Goal: Complete application form

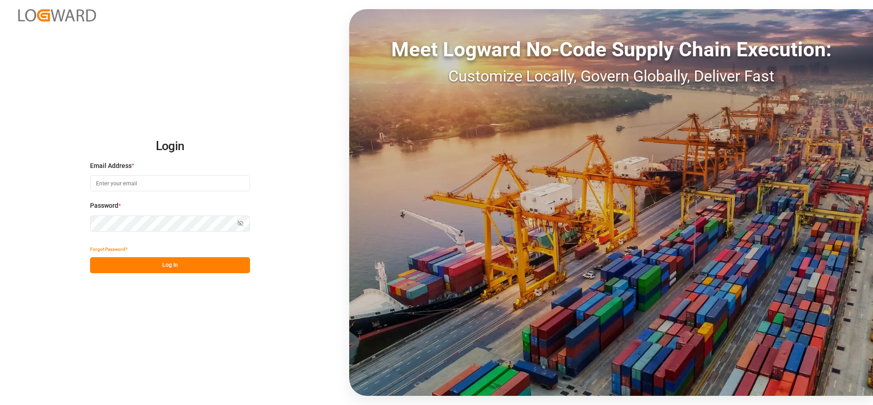
click at [143, 183] on input at bounding box center [170, 183] width 160 height 16
type input "[PERSON_NAME][EMAIL_ADDRESS][PERSON_NAME][DOMAIN_NAME]"
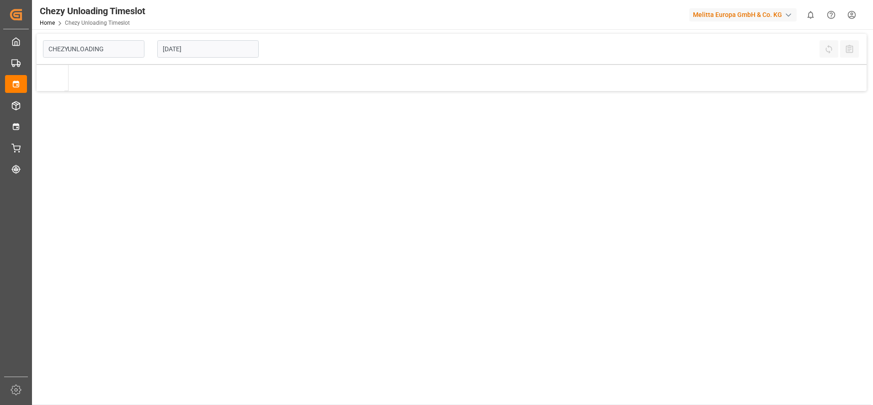
type input "Chezy Unloading"
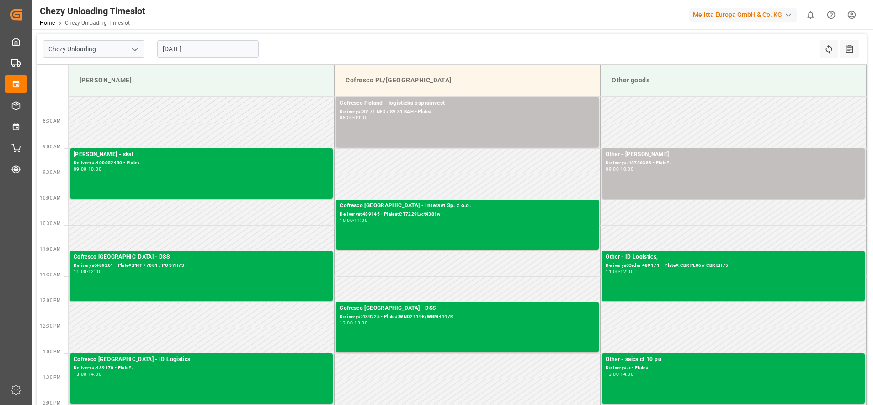
click at [212, 47] on input "[DATE]" at bounding box center [207, 48] width 101 height 17
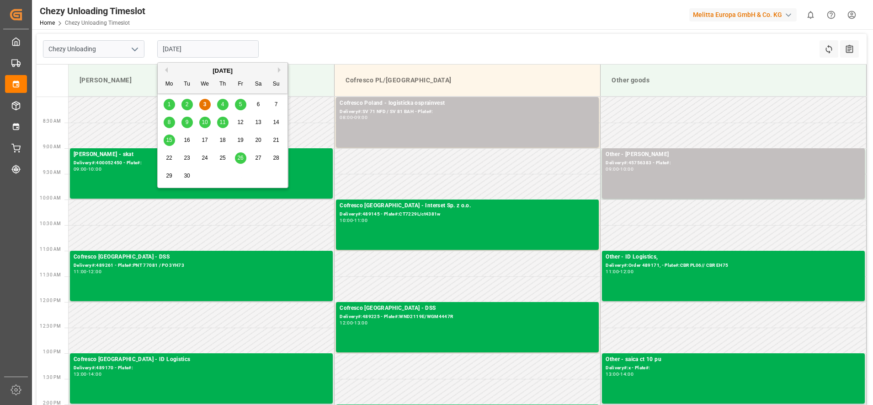
click at [223, 107] on span "4" at bounding box center [222, 104] width 3 height 6
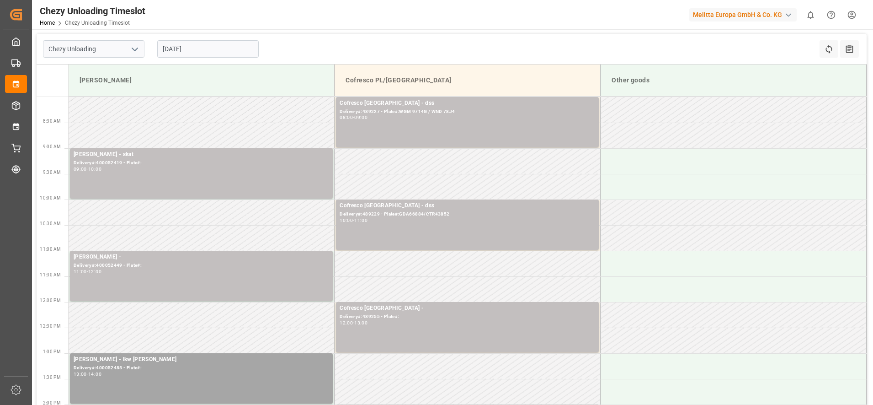
click at [216, 49] on input "[DATE]" at bounding box center [207, 48] width 101 height 17
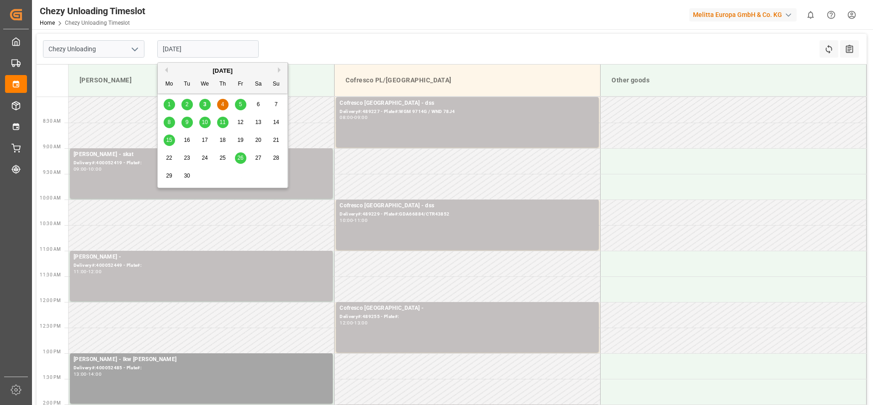
click at [201, 121] on div "10" at bounding box center [204, 122] width 11 height 11
type input "[DATE]"
